Goal: Transaction & Acquisition: Subscribe to service/newsletter

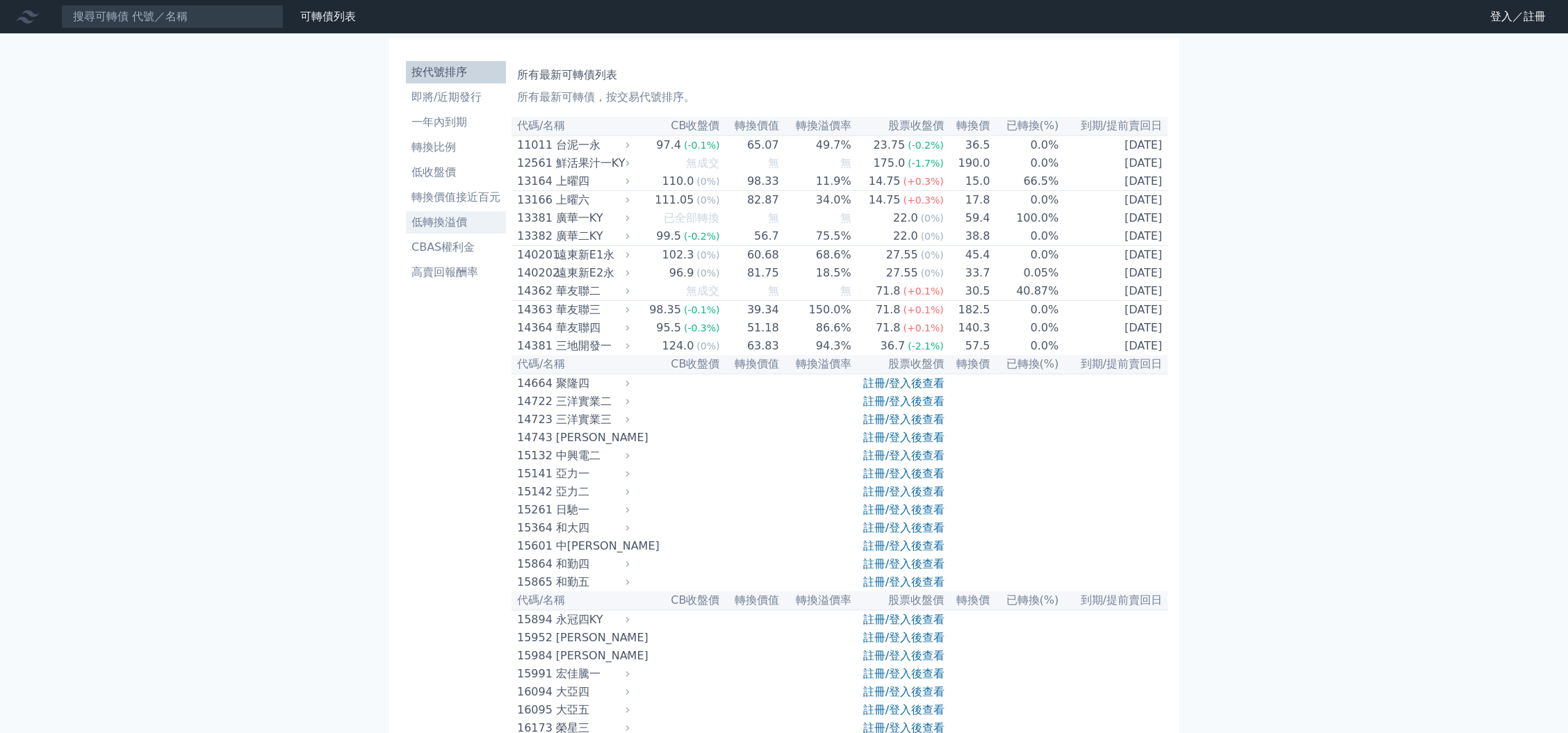
click at [460, 216] on li "低轉換溢價" at bounding box center [456, 222] width 100 height 16
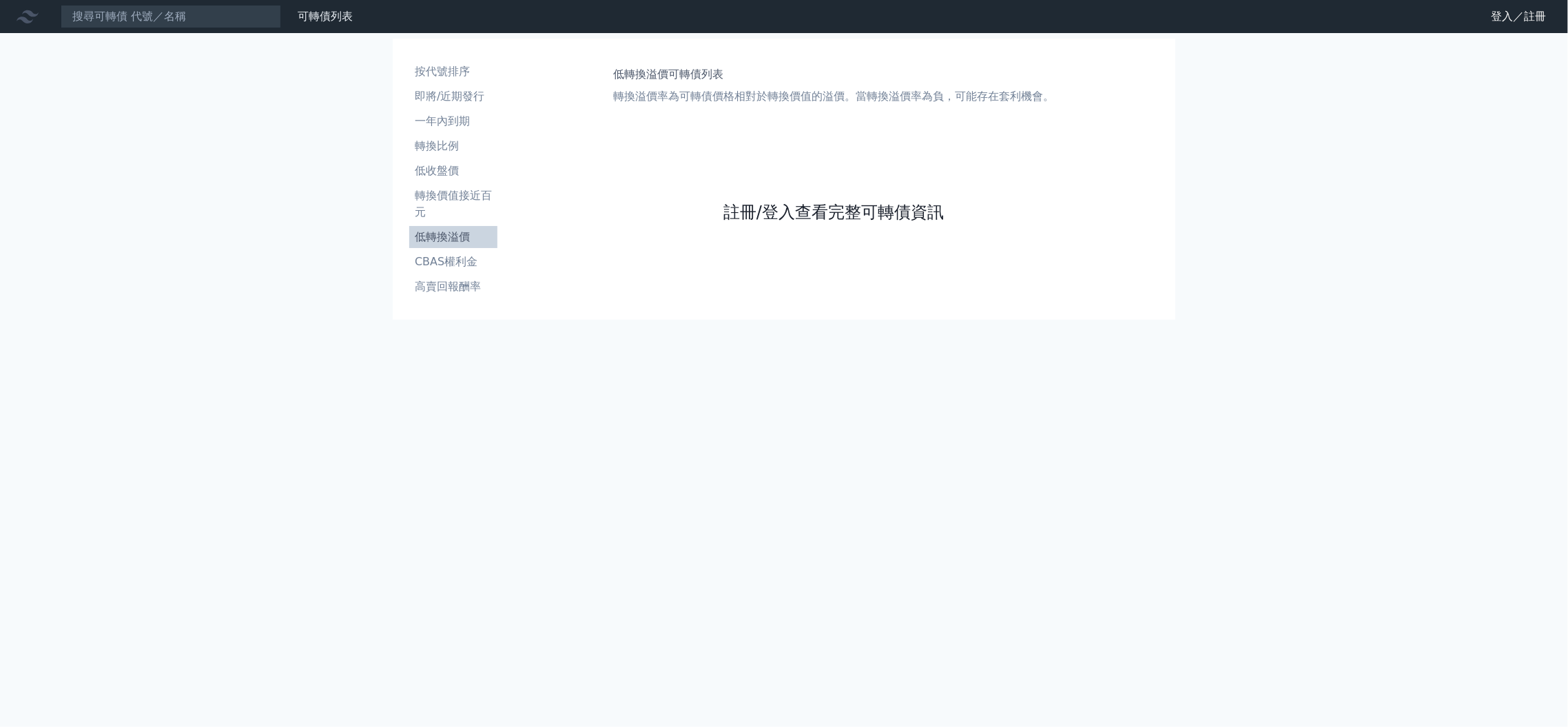
click at [777, 210] on link "註冊/登入查看完整可轉債資訊" at bounding box center [833, 212] width 220 height 22
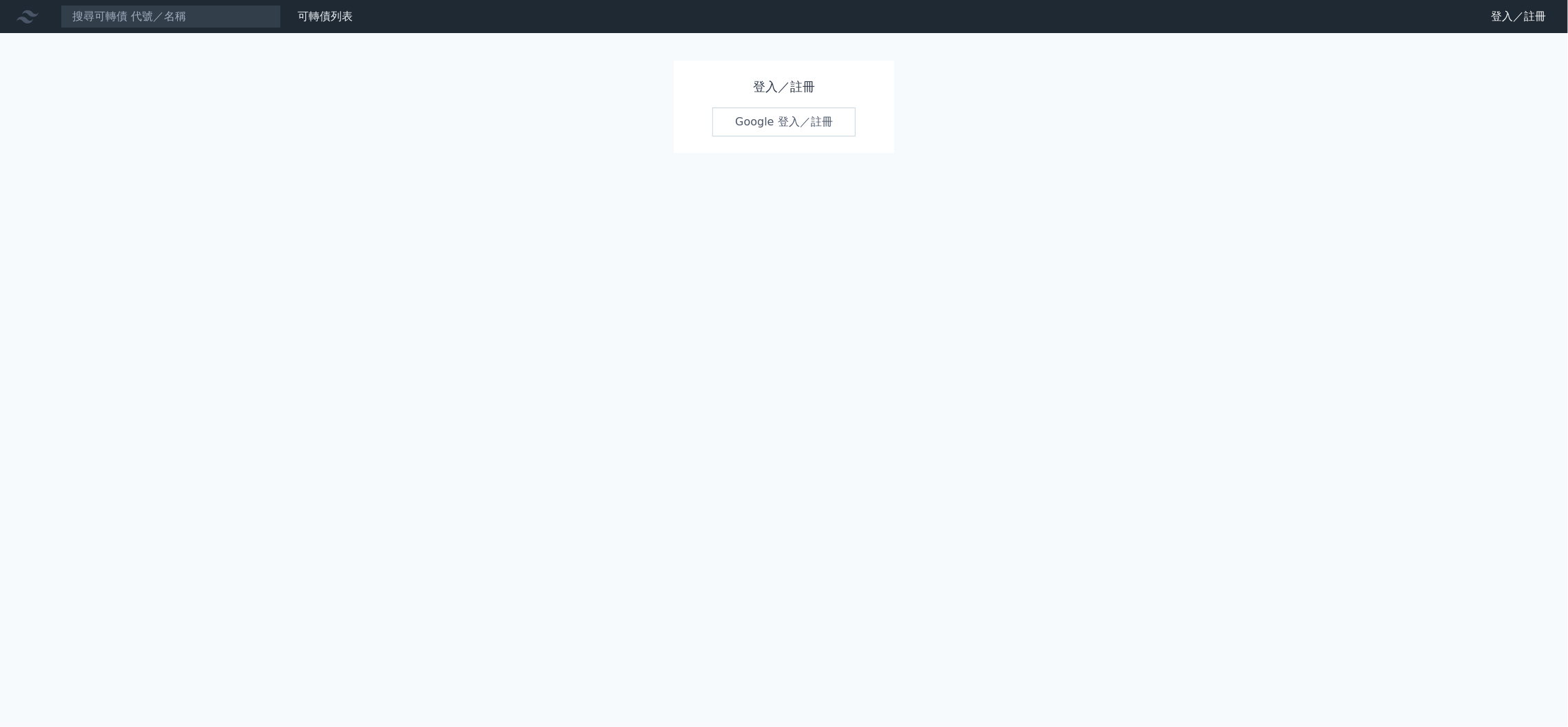
click at [755, 122] on link "Google 登入／註冊" at bounding box center [784, 122] width 144 height 29
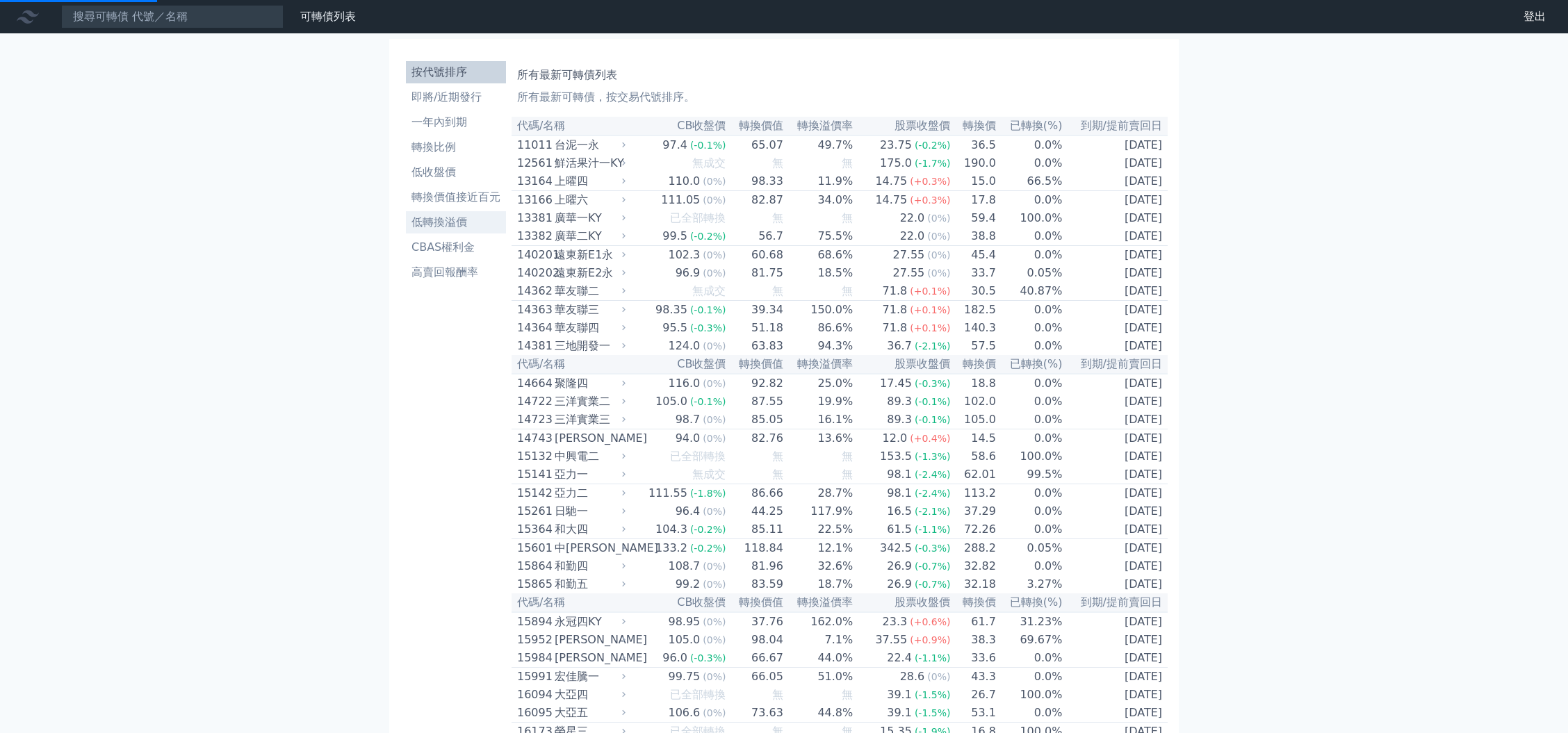
click at [438, 218] on li "低轉換溢價" at bounding box center [456, 222] width 100 height 16
